Goal: Information Seeking & Learning: Learn about a topic

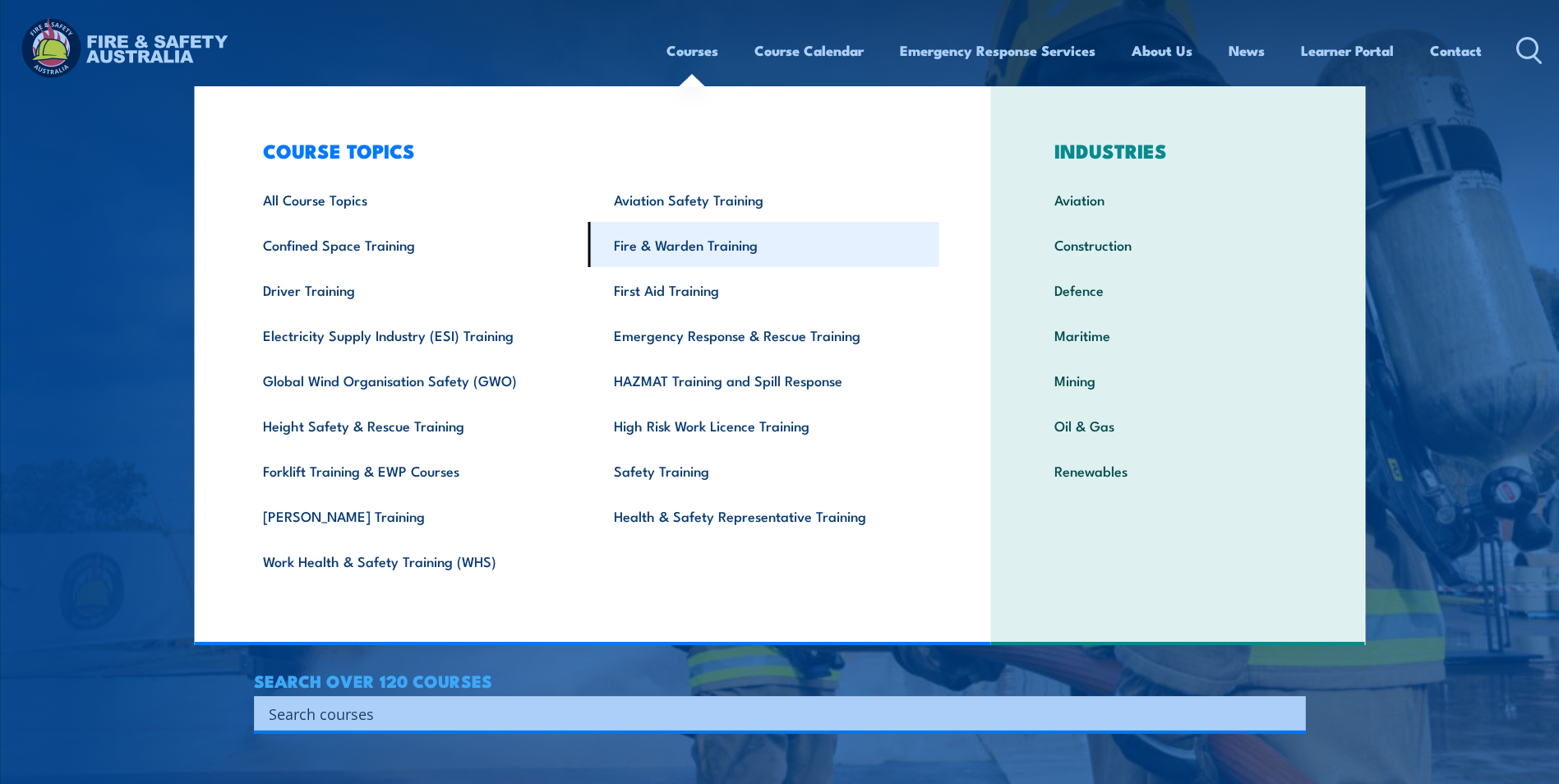
click at [716, 249] on link "Fire & Warden Training" at bounding box center [764, 245] width 351 height 45
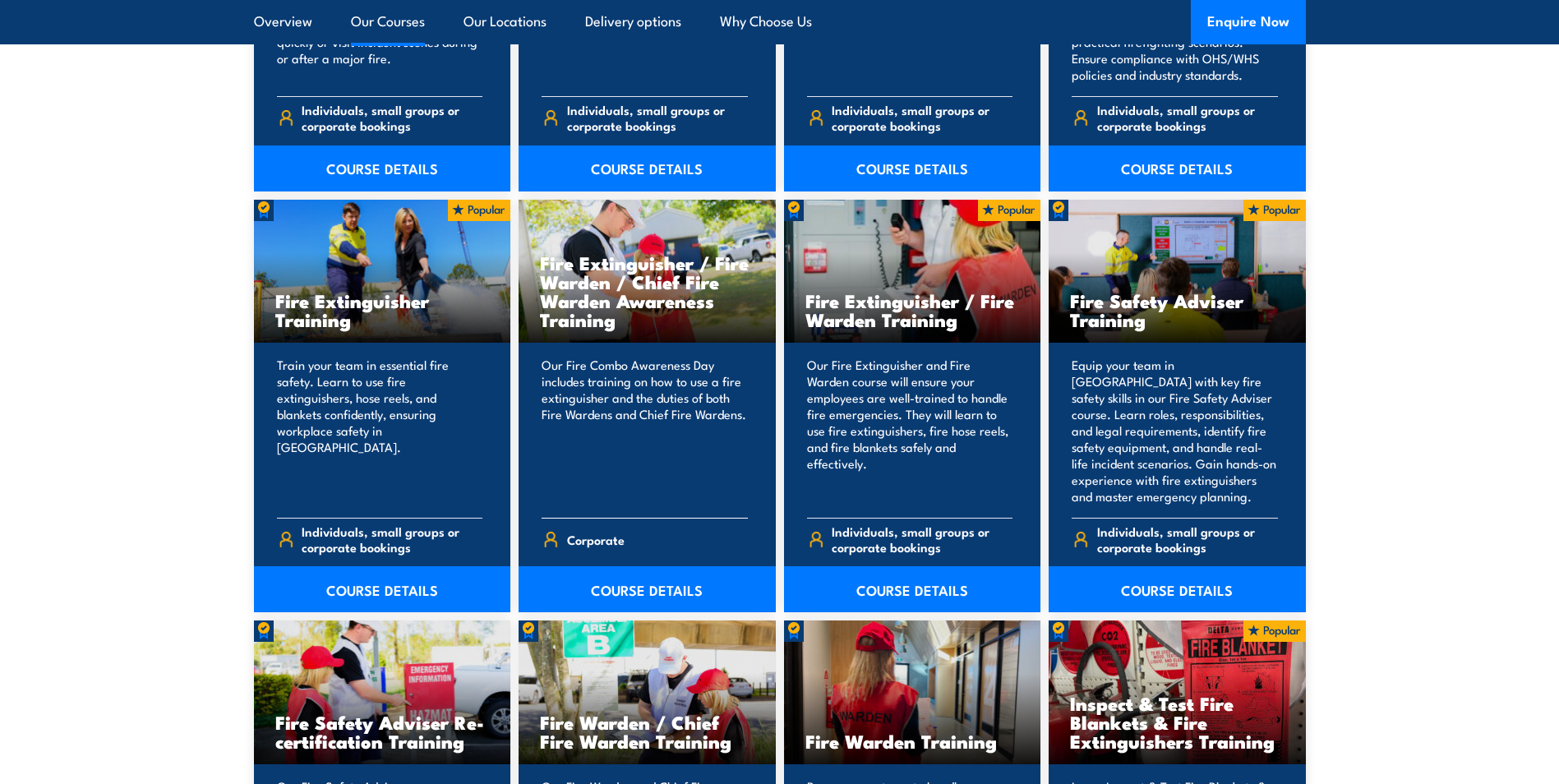
scroll to position [1644, 0]
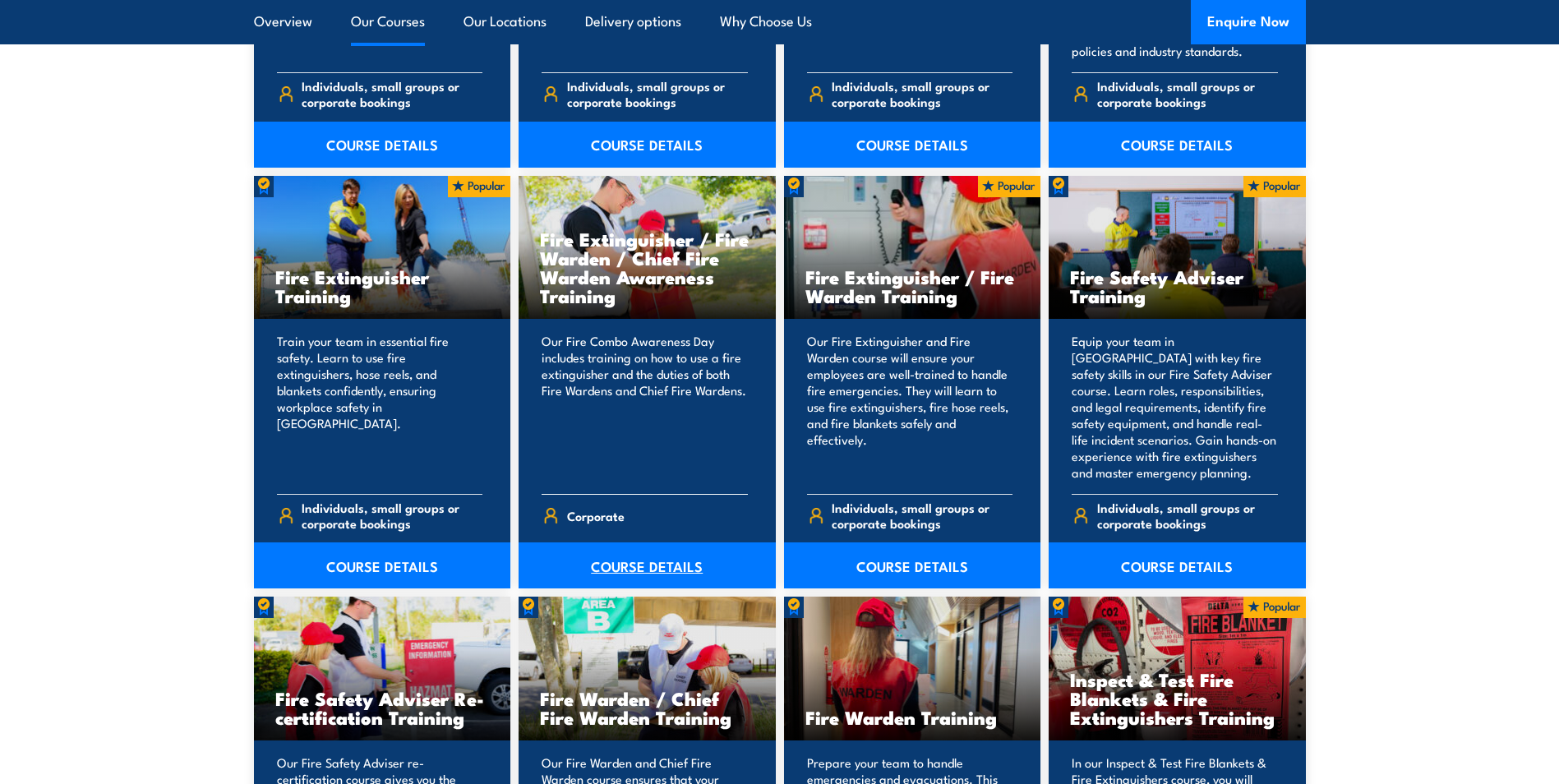
click at [649, 561] on link "COURSE DETAILS" at bounding box center [647, 565] width 257 height 46
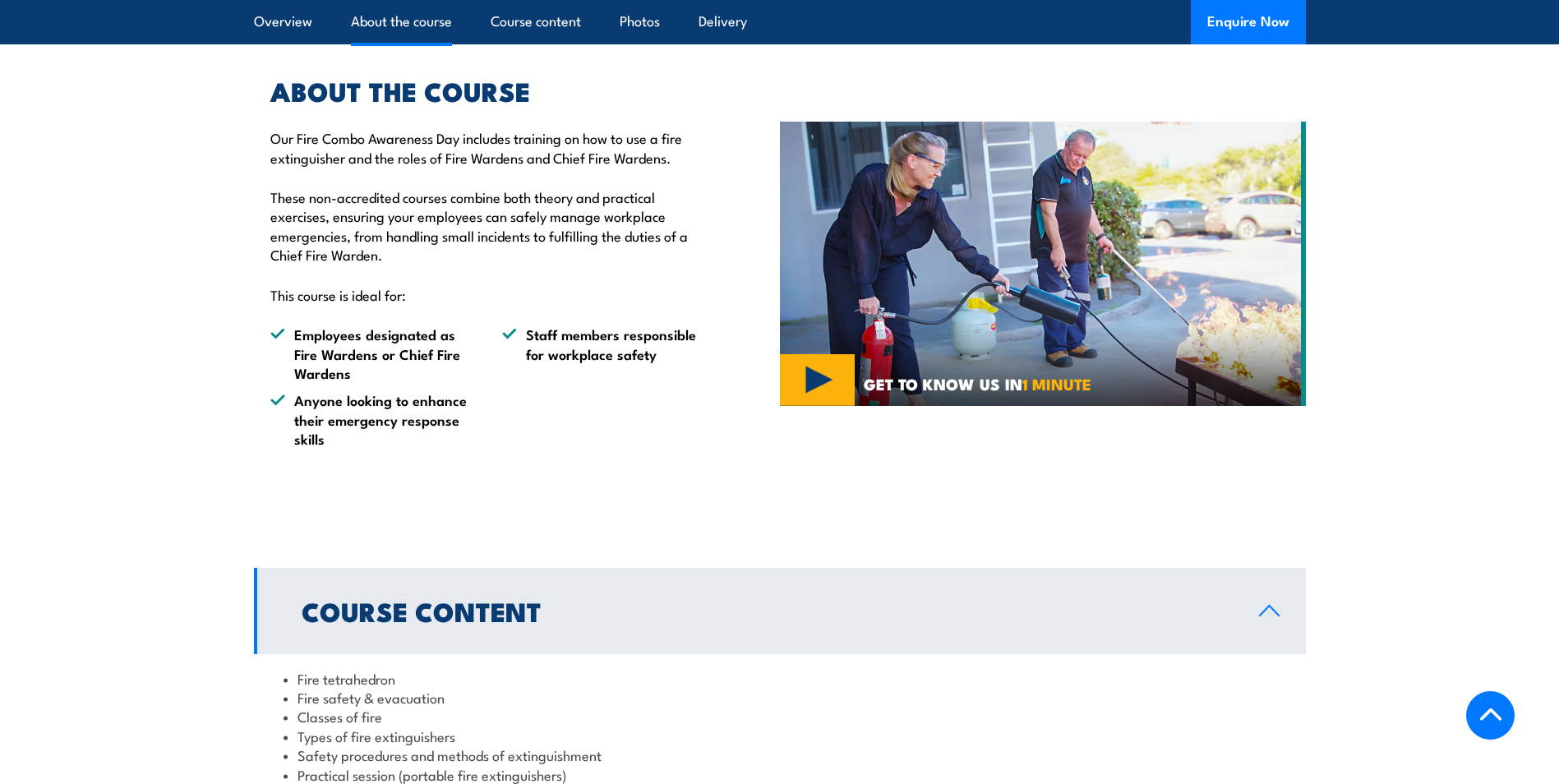
scroll to position [740, 0]
